Goal: Task Accomplishment & Management: Use online tool/utility

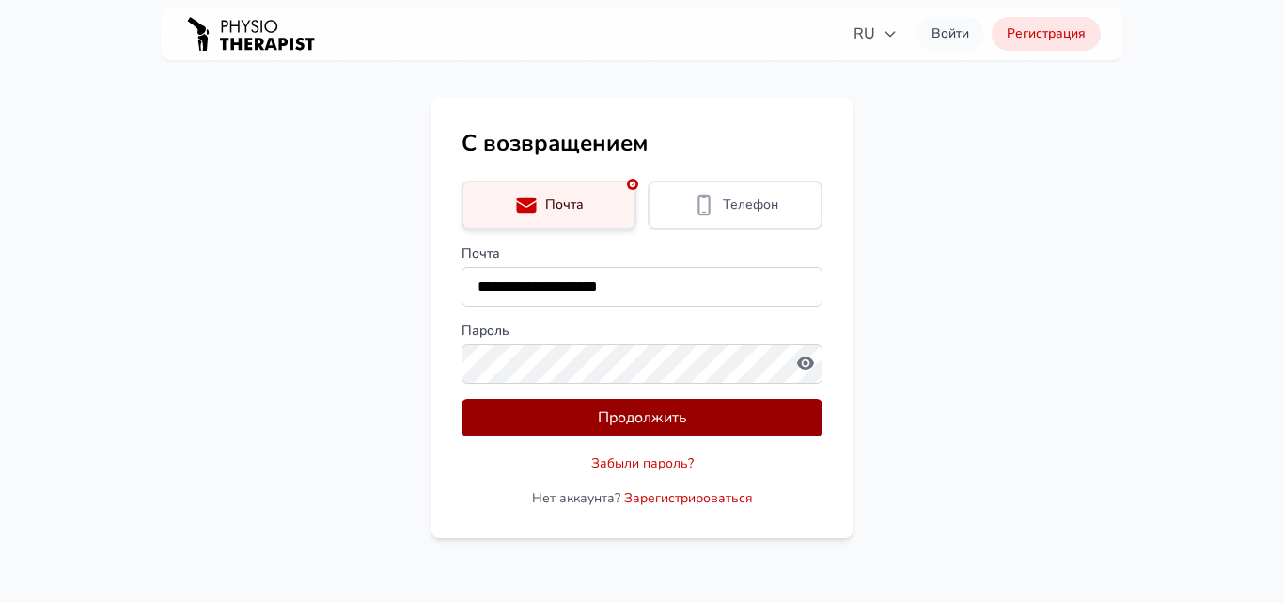
click at [679, 419] on button "Продолжить" at bounding box center [642, 418] width 361 height 38
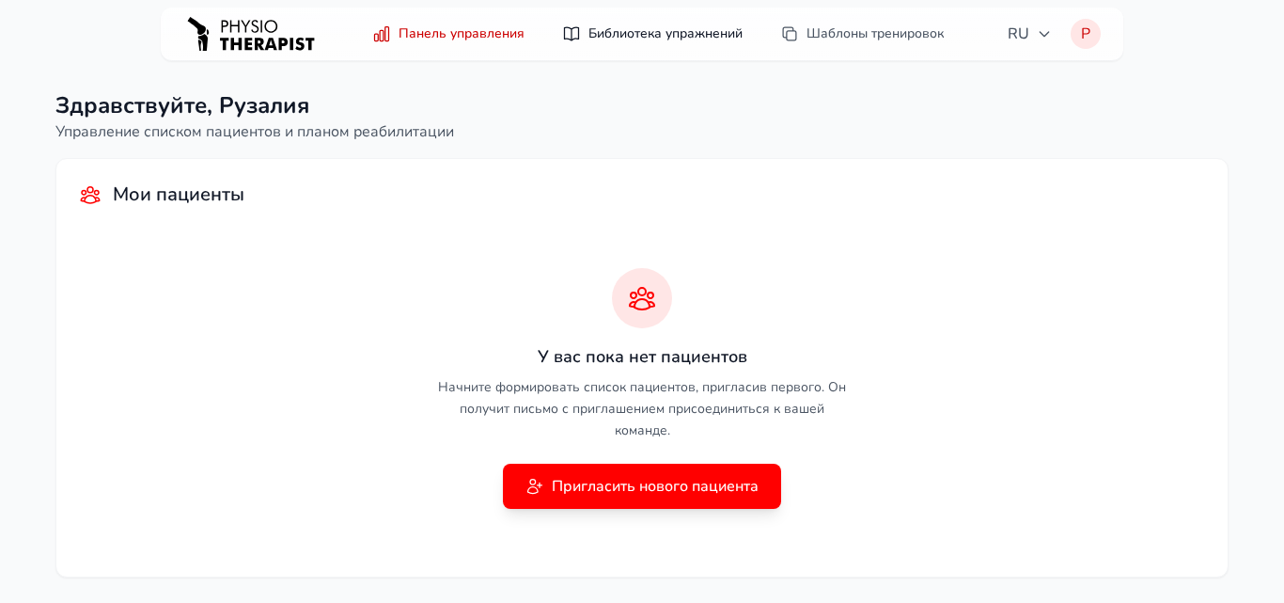
click at [673, 27] on link "Библиотека упражнений" at bounding box center [652, 34] width 203 height 34
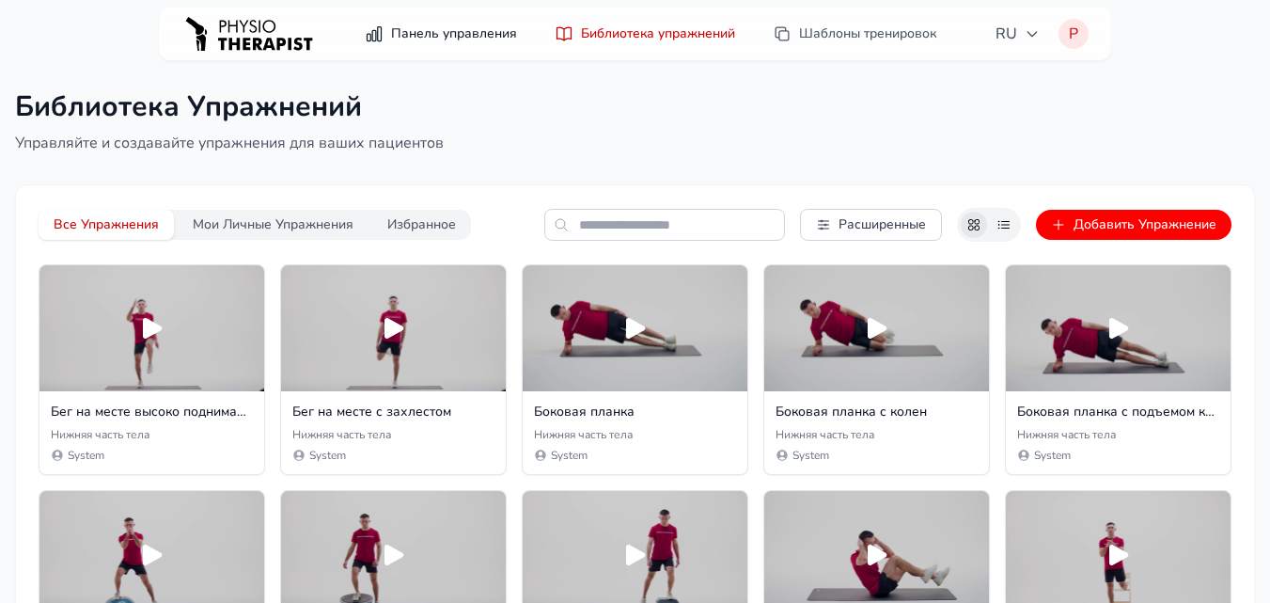
click at [473, 27] on link "Панель управления" at bounding box center [440, 34] width 175 height 34
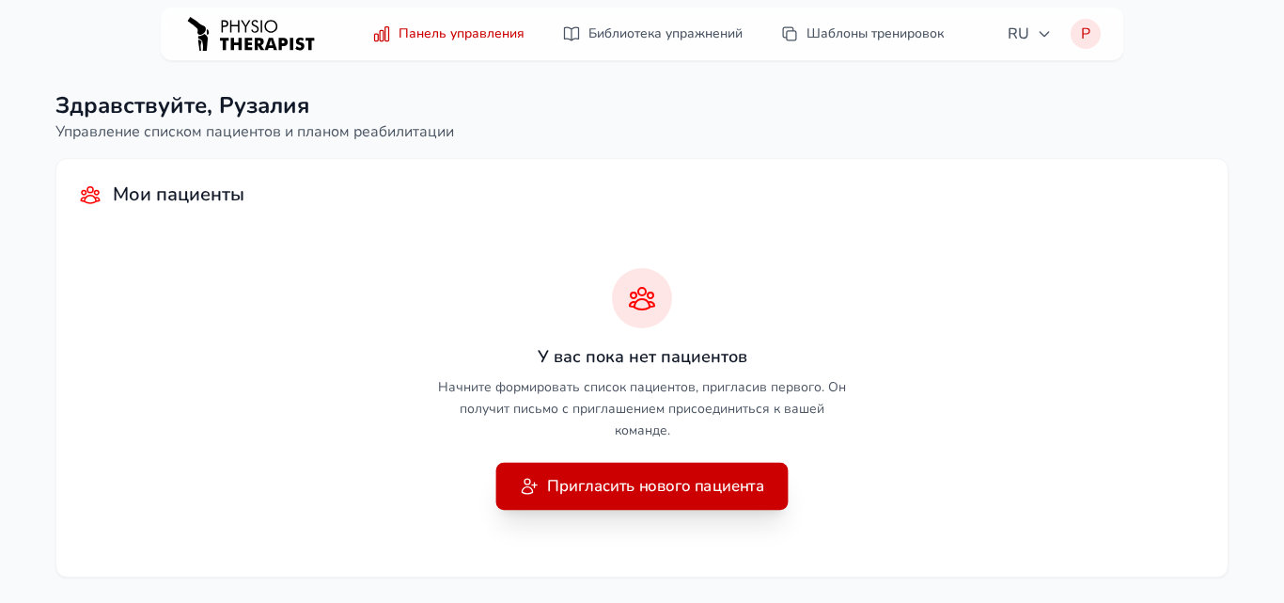
click at [584, 472] on button "Пригласить нового пациента" at bounding box center [642, 485] width 292 height 47
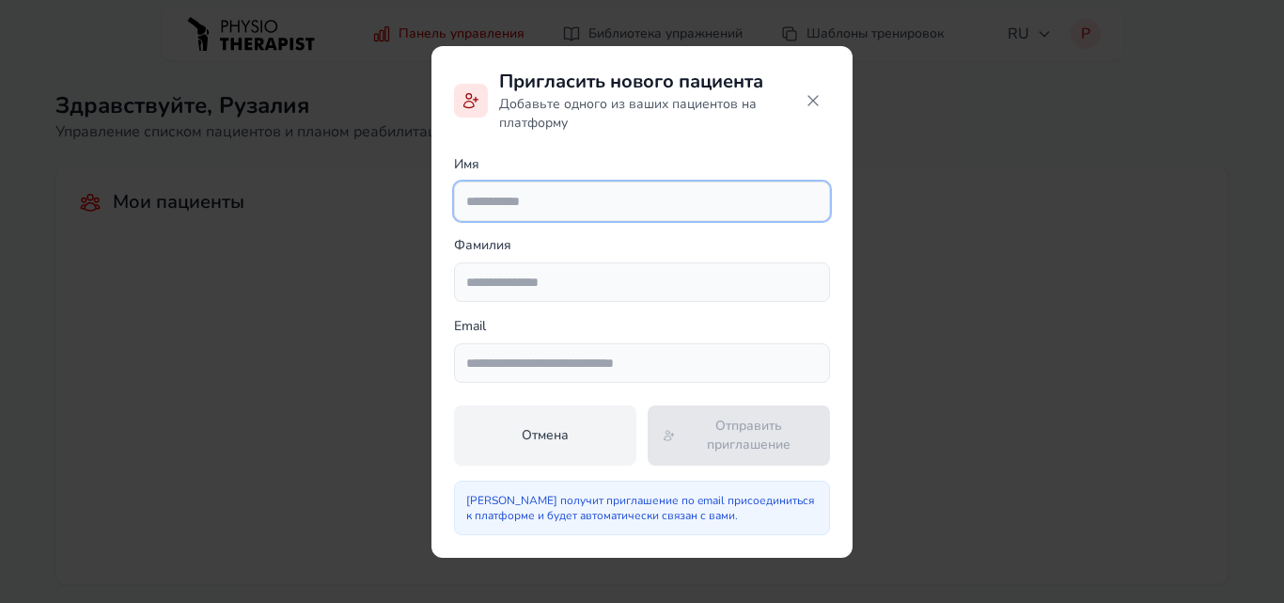
click at [590, 189] on input "text" at bounding box center [642, 200] width 376 height 39
click at [799, 100] on button at bounding box center [813, 101] width 34 height 34
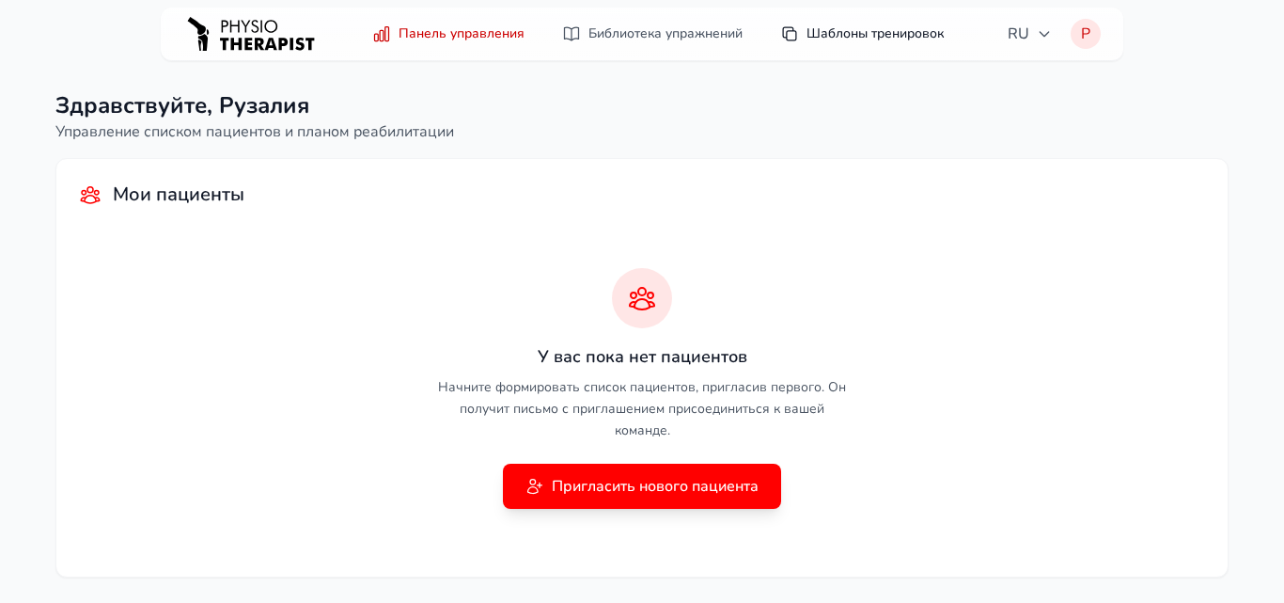
click at [830, 29] on link "Шаблоны тренировок" at bounding box center [862, 34] width 186 height 34
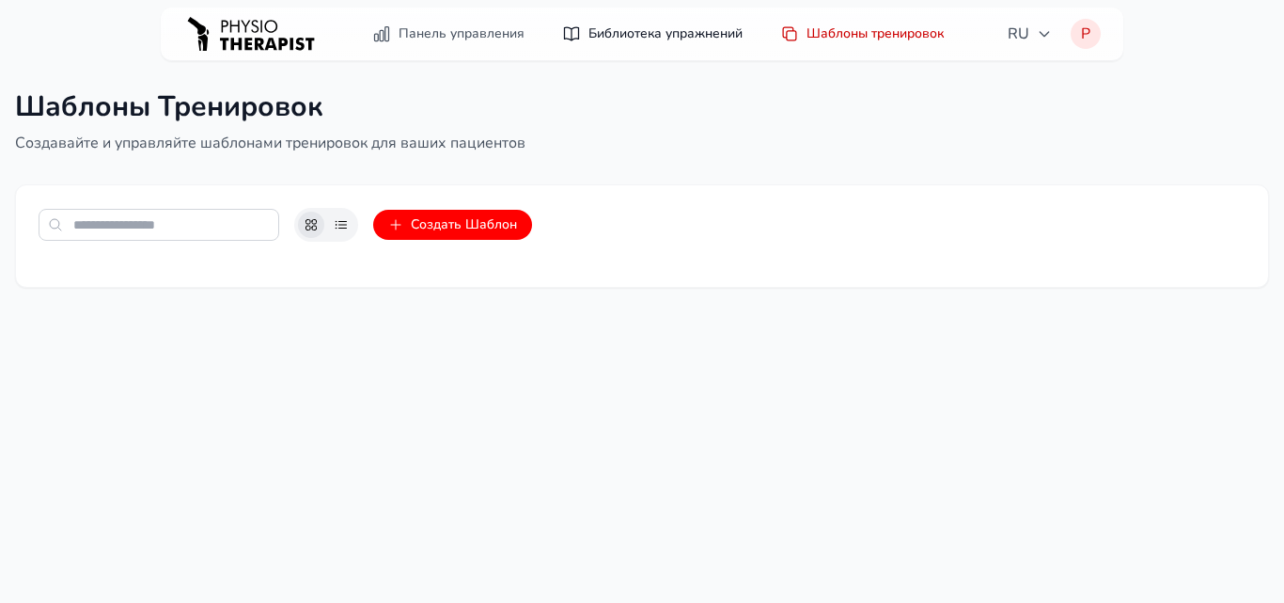
click at [686, 18] on link "Библиотека упражнений" at bounding box center [652, 34] width 203 height 34
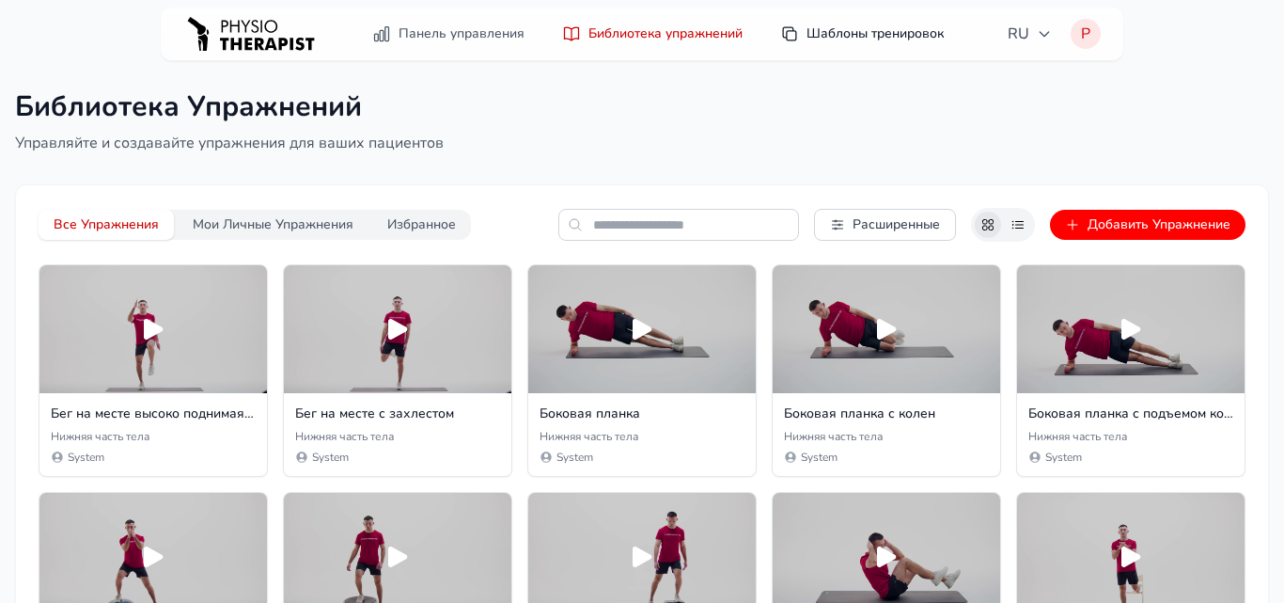
click at [831, 27] on link "Шаблоны тренировок" at bounding box center [862, 34] width 186 height 34
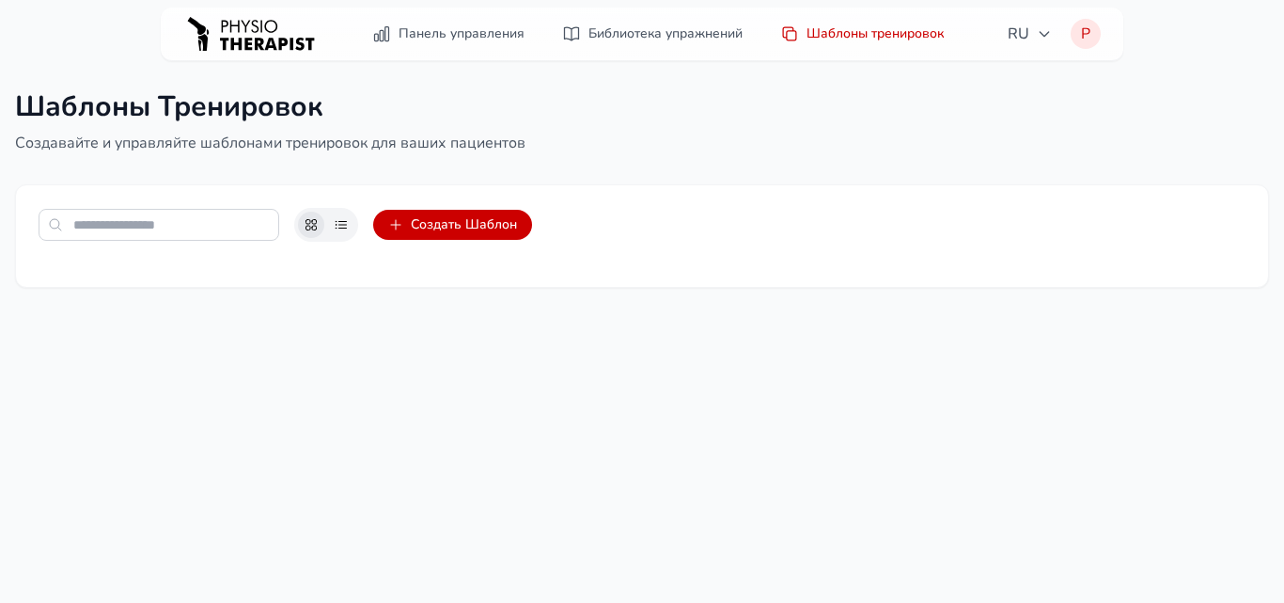
click at [418, 213] on button "Создать Шаблон" at bounding box center [452, 225] width 159 height 30
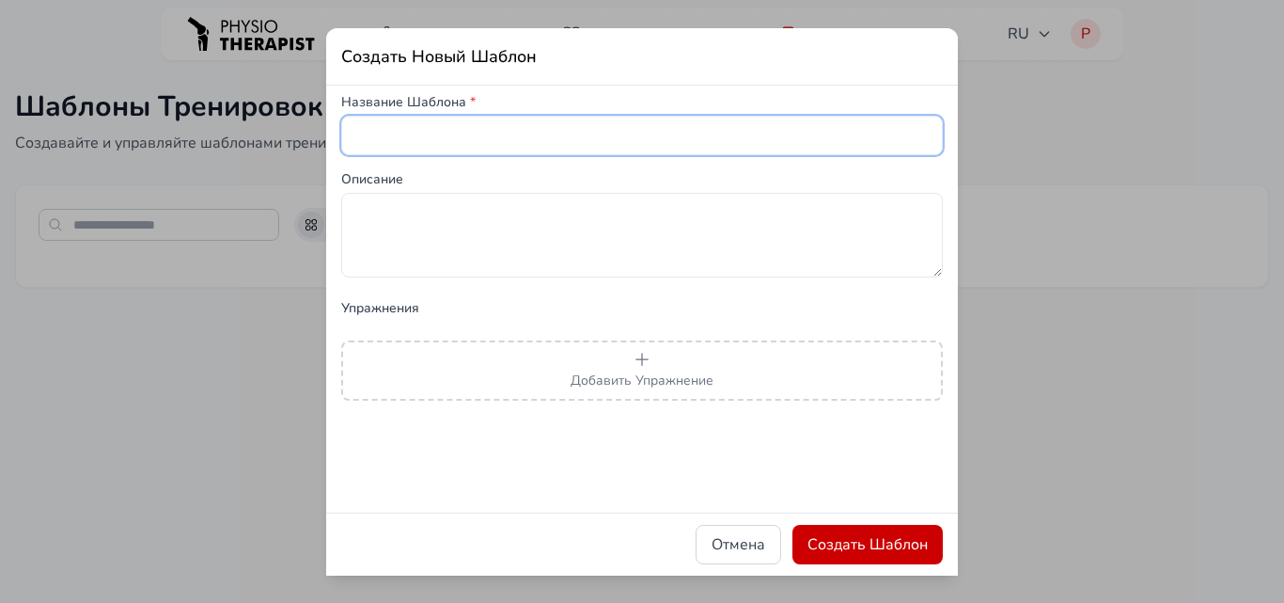
click at [444, 135] on input "text" at bounding box center [642, 135] width 602 height 39
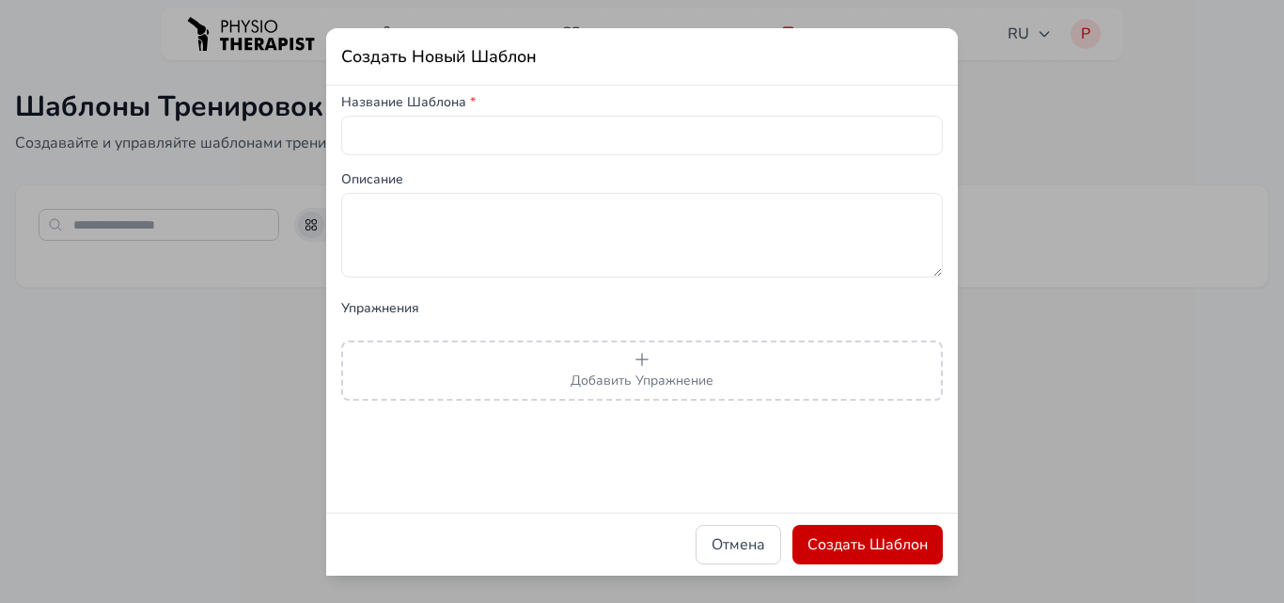
click at [1084, 372] on div "Создать Новый Шаблон Название Шаблона * Описание Упражнения Добавить Упражнение…" at bounding box center [642, 301] width 1284 height 603
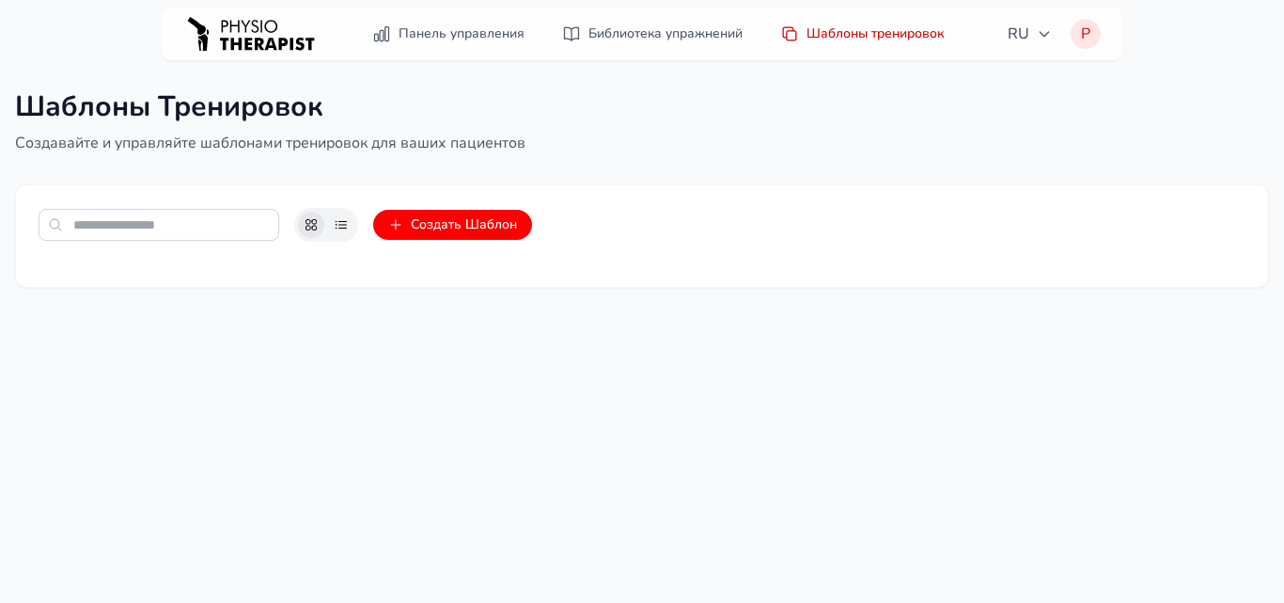
click at [266, 35] on img at bounding box center [250, 34] width 135 height 55
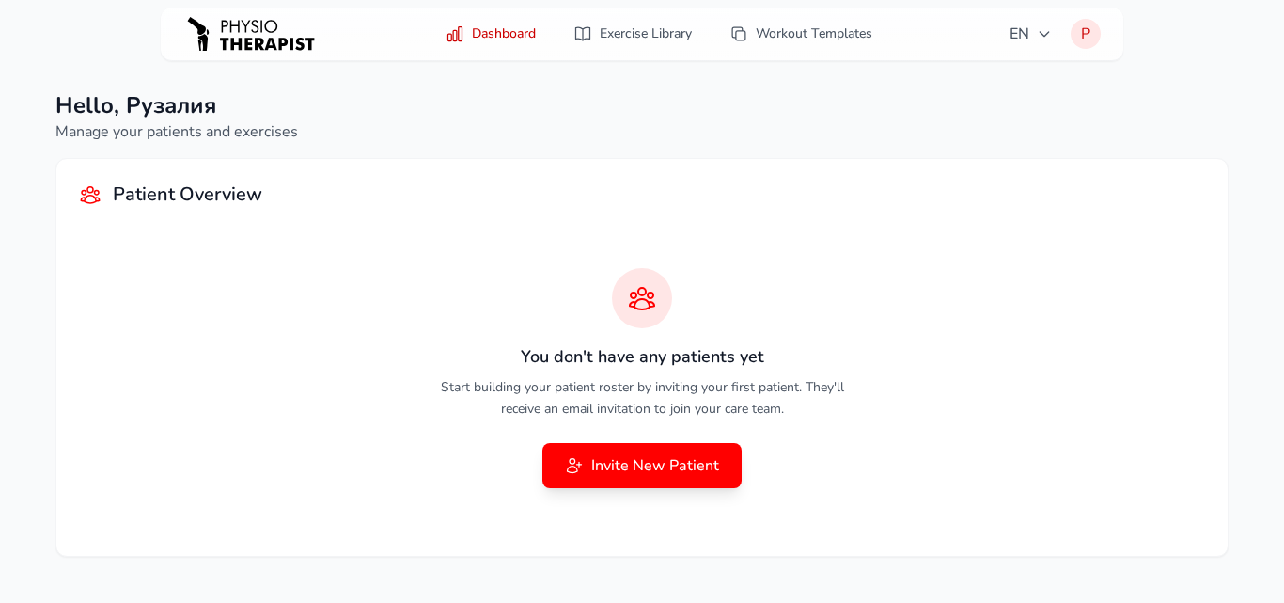
click at [631, 225] on div "You don't have any patients yet Start building your patient roster by inviting …" at bounding box center [642, 378] width 1126 height 310
click at [1030, 23] on span "EN" at bounding box center [1031, 34] width 42 height 23
click at [915, 118] on button "Русский" at bounding box center [973, 115] width 180 height 34
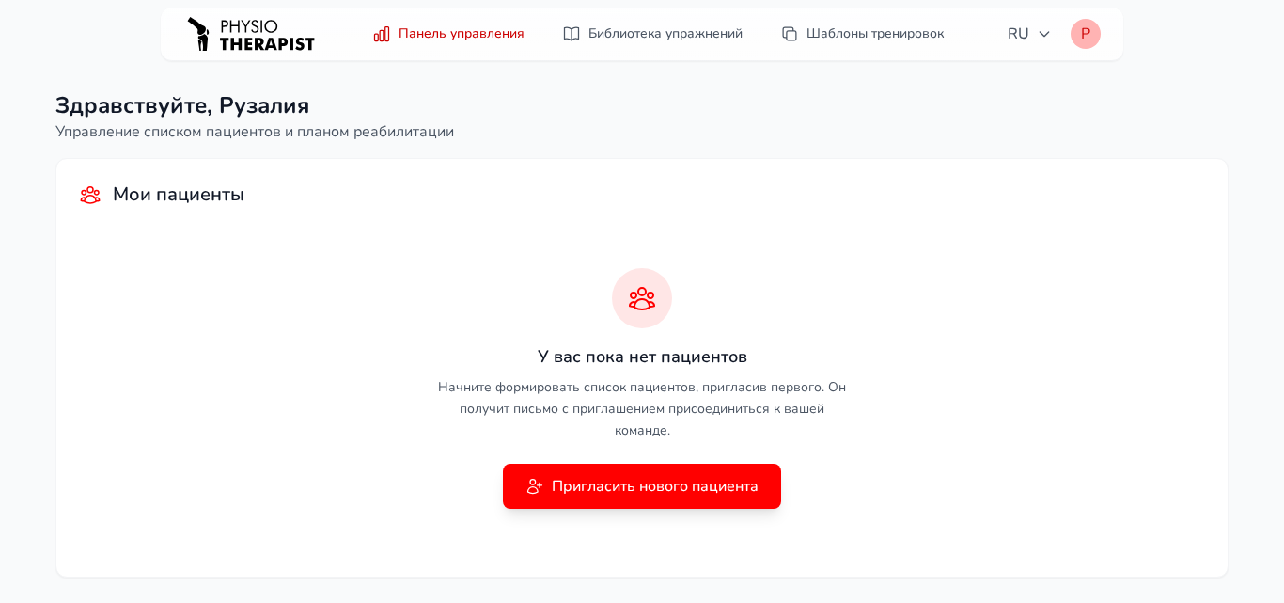
click at [1072, 40] on div "Р" at bounding box center [1086, 34] width 30 height 30
click at [845, 43] on link "Шаблоны тренировок" at bounding box center [862, 34] width 186 height 34
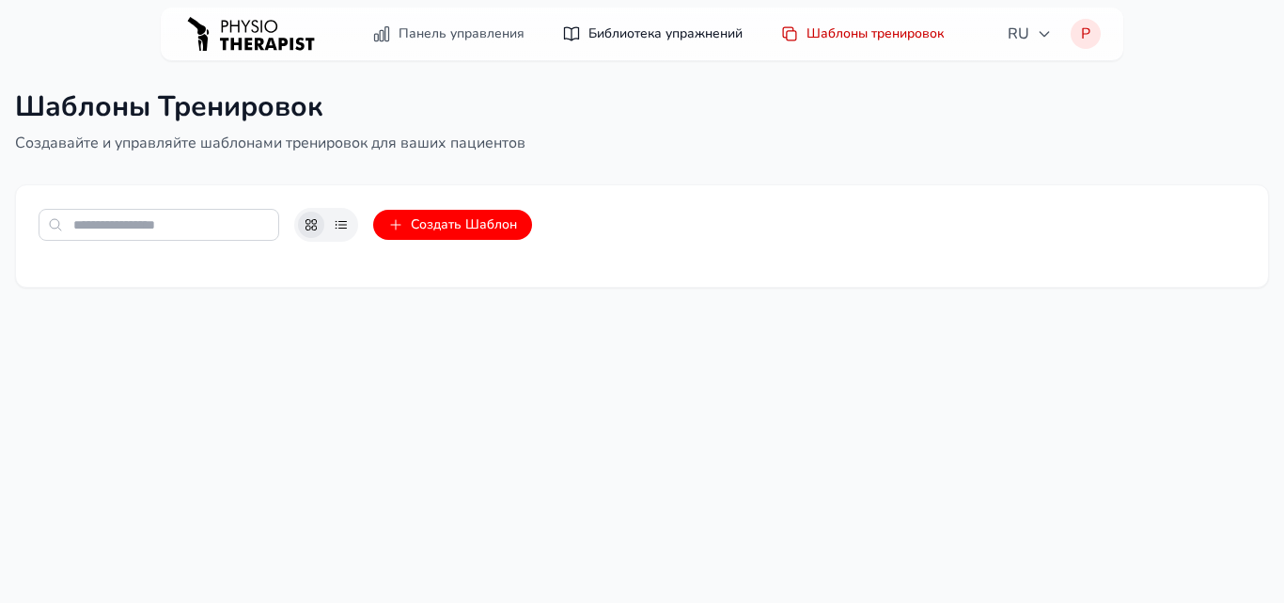
click at [702, 31] on link "Библиотека упражнений" at bounding box center [652, 34] width 203 height 34
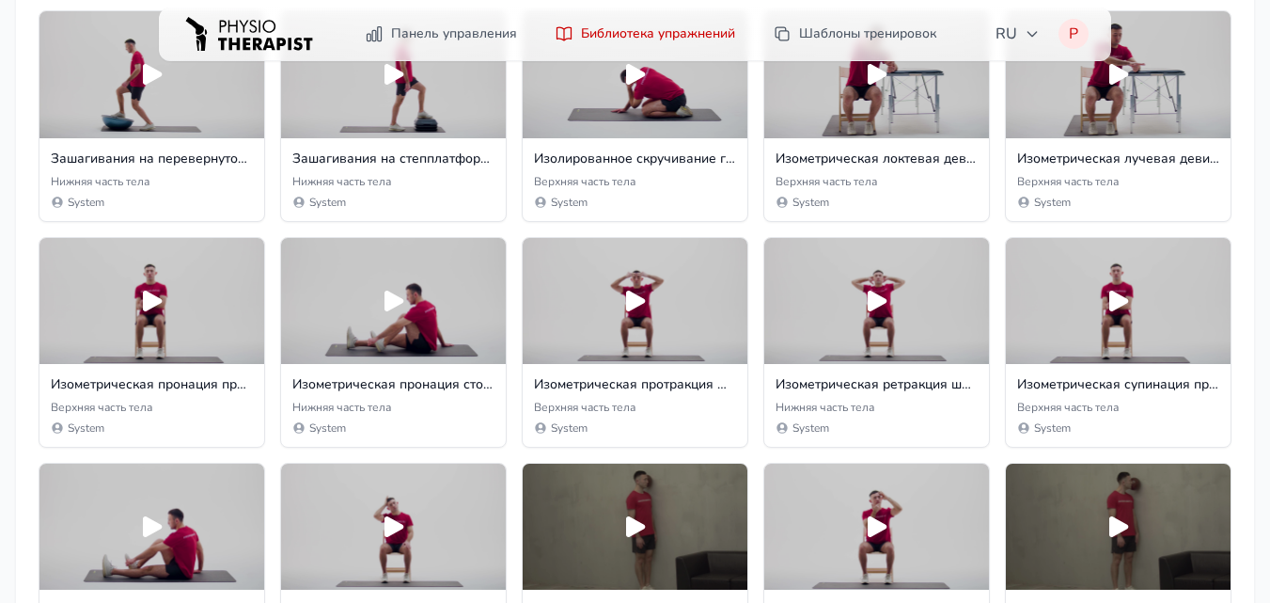
scroll to position [3419, 0]
